Goal: Information Seeking & Learning: Learn about a topic

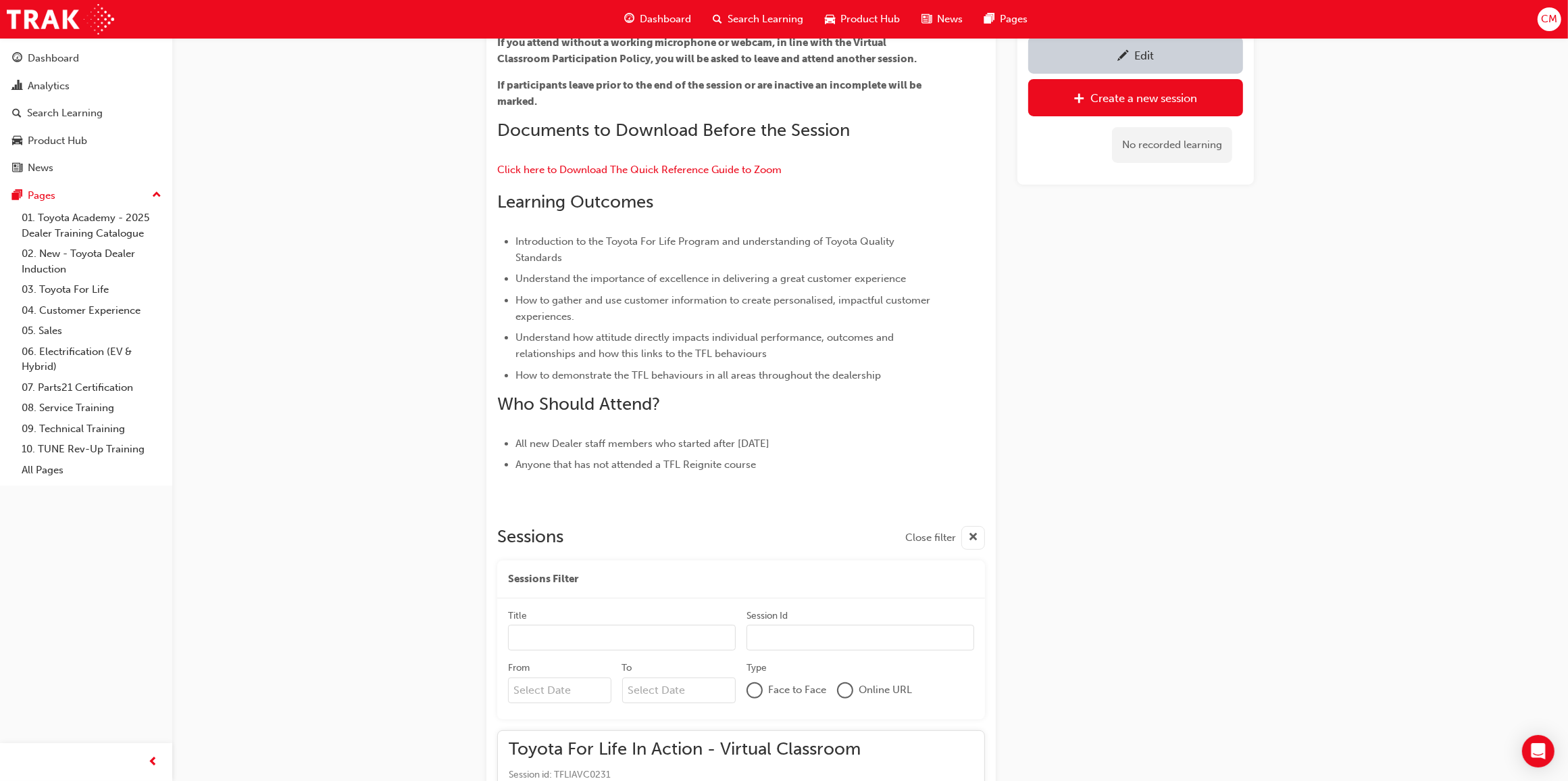
scroll to position [398, 0]
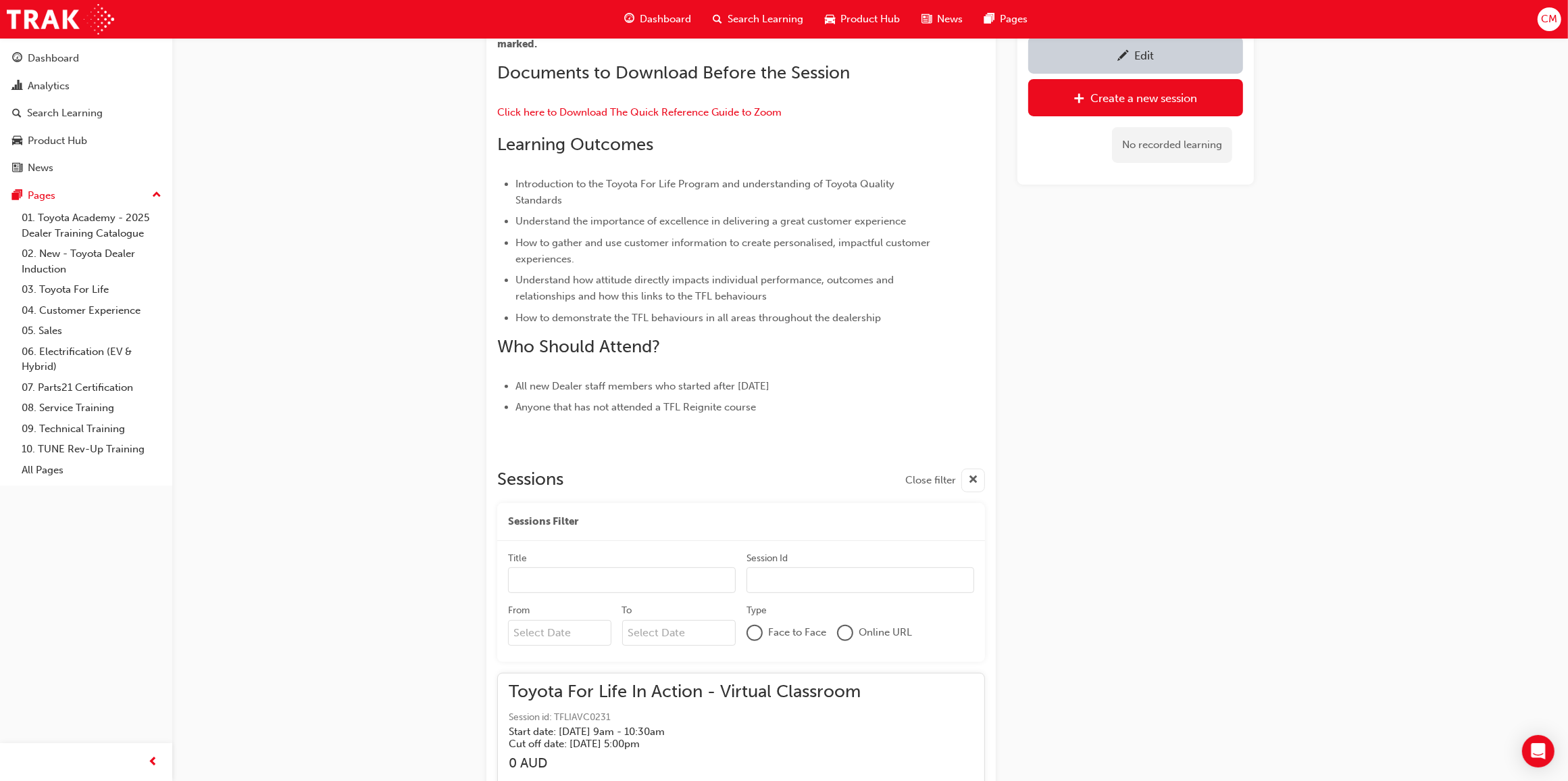
click at [738, 20] on span "Search Learning" at bounding box center [766, 19] width 75 height 16
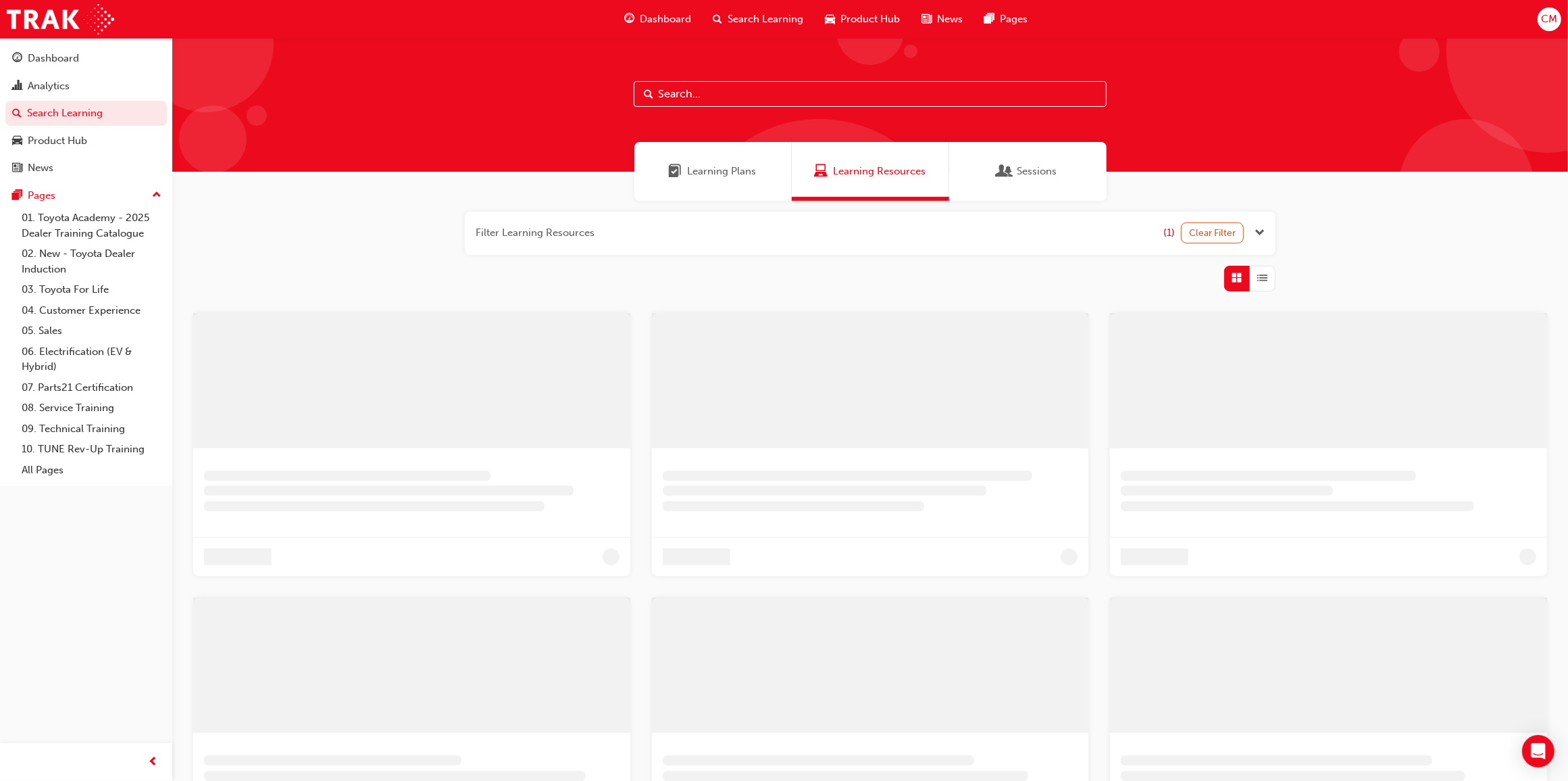
click at [796, 86] on input "text" at bounding box center [870, 94] width 473 height 26
type input "tfl"
click at [1001, 169] on span "Sessions" at bounding box center [1005, 171] width 13 height 16
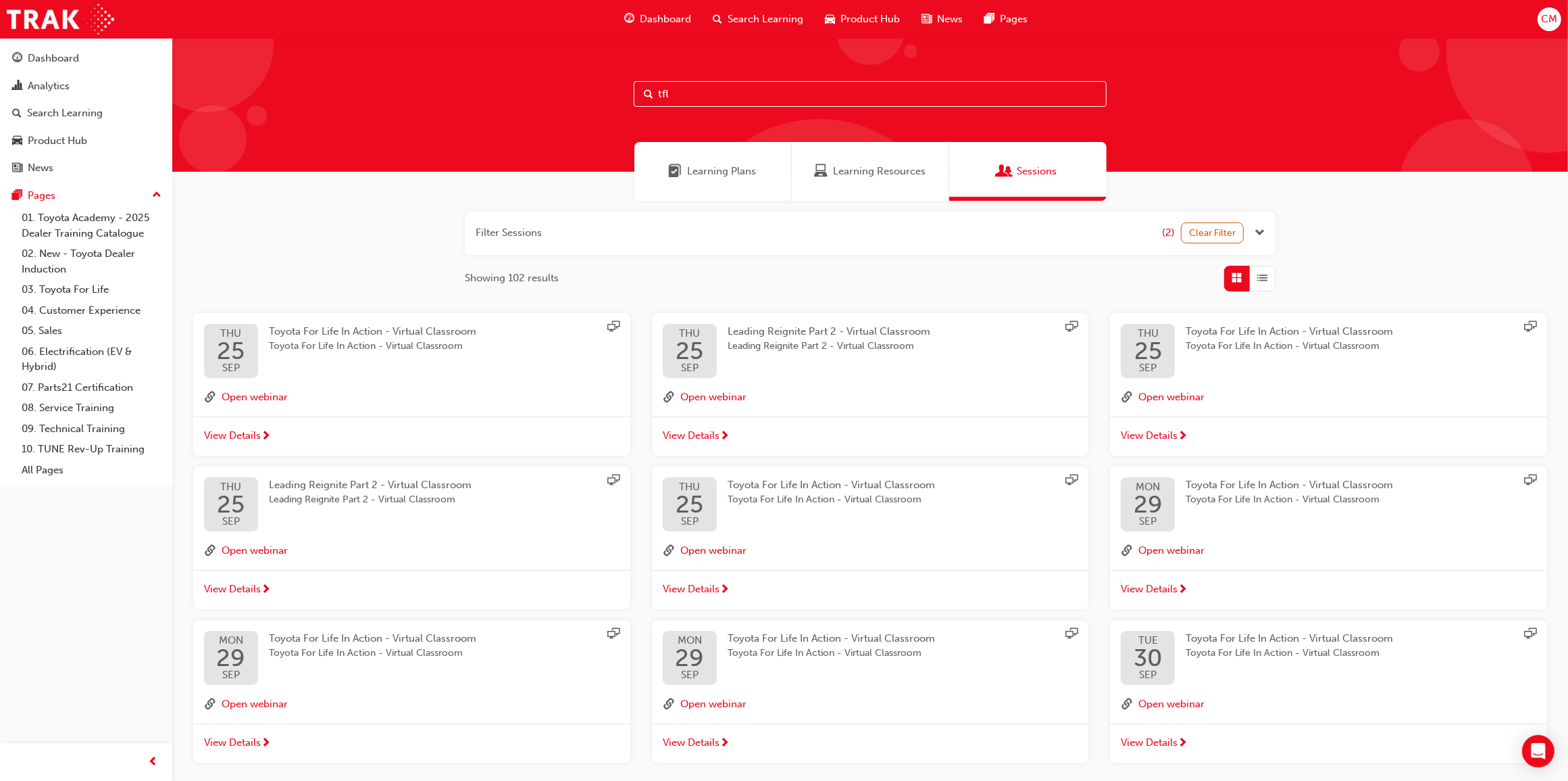
click at [849, 332] on span "Leading Reignite Part 2 - Virtual Classroom" at bounding box center [829, 331] width 203 height 13
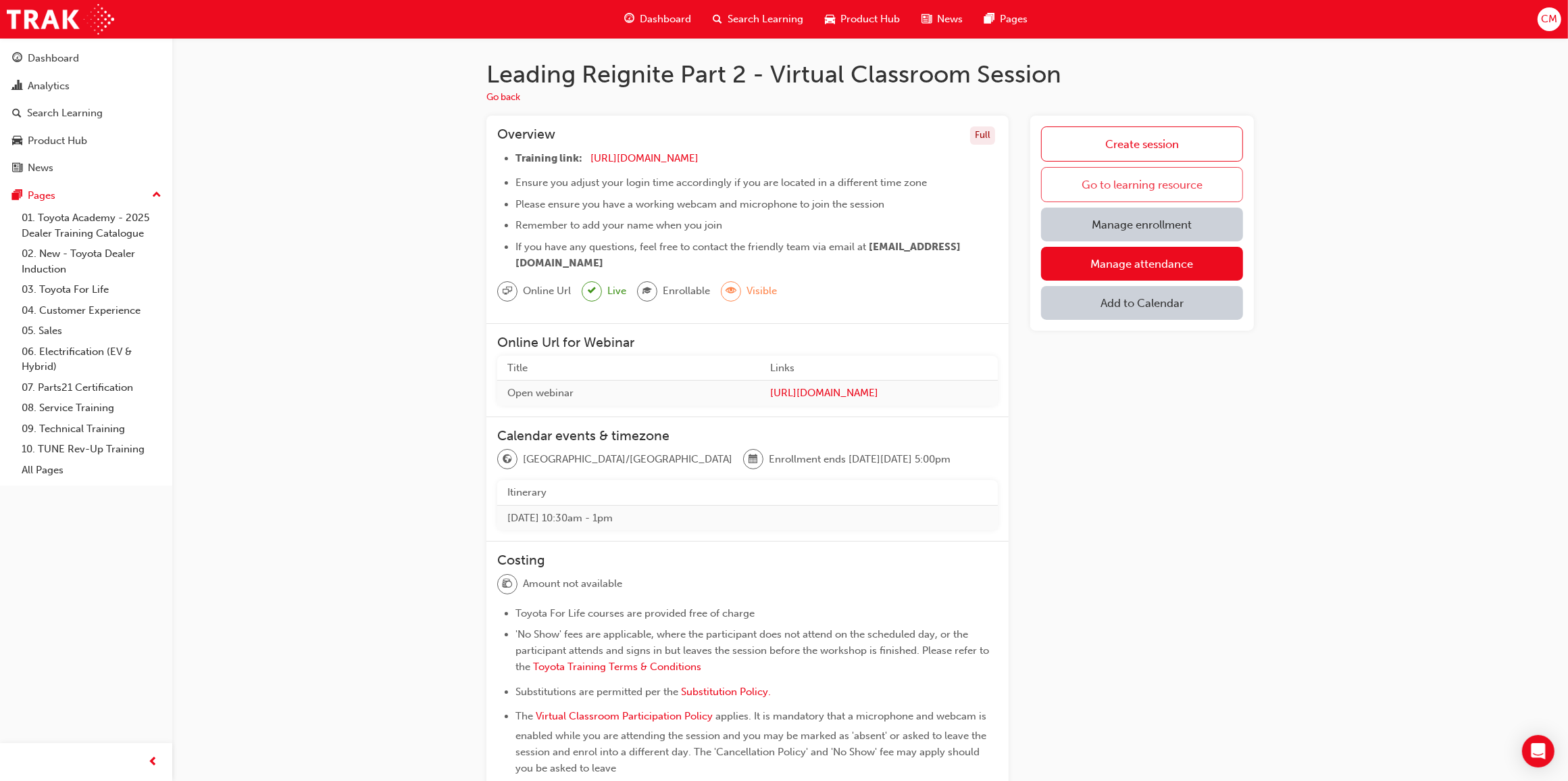
click at [1133, 169] on link "Go to learning resource" at bounding box center [1142, 185] width 202 height 35
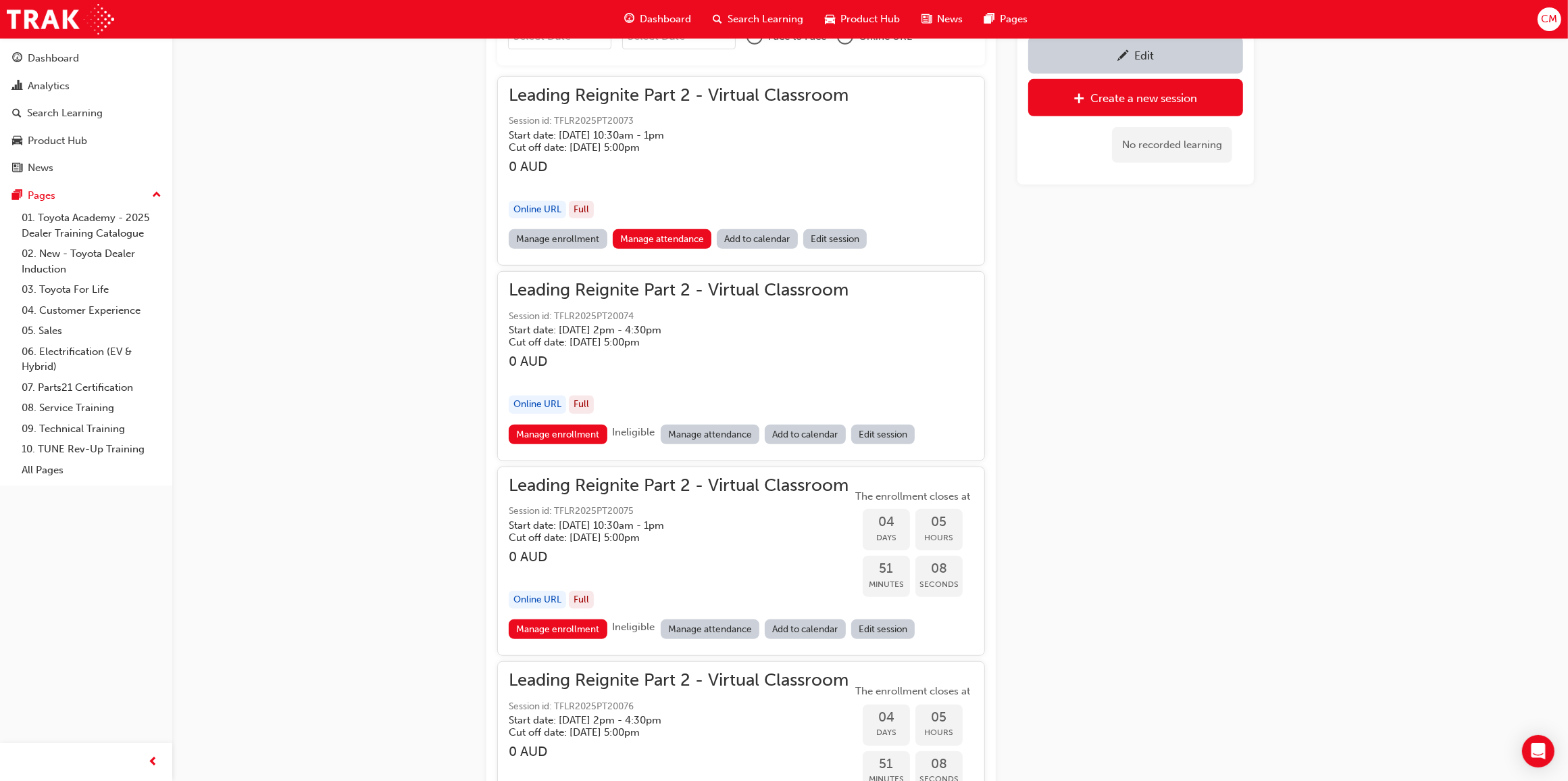
scroll to position [992, 0]
